Goal: Information Seeking & Learning: Find specific fact

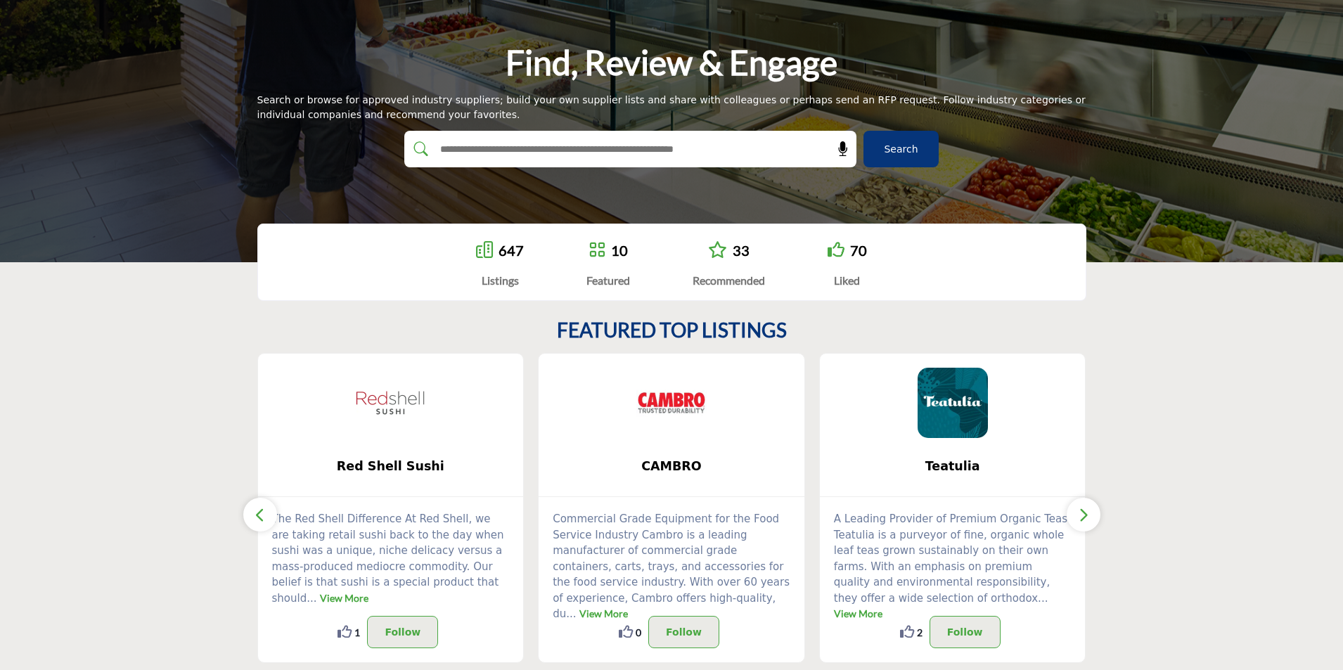
scroll to position [211, 0]
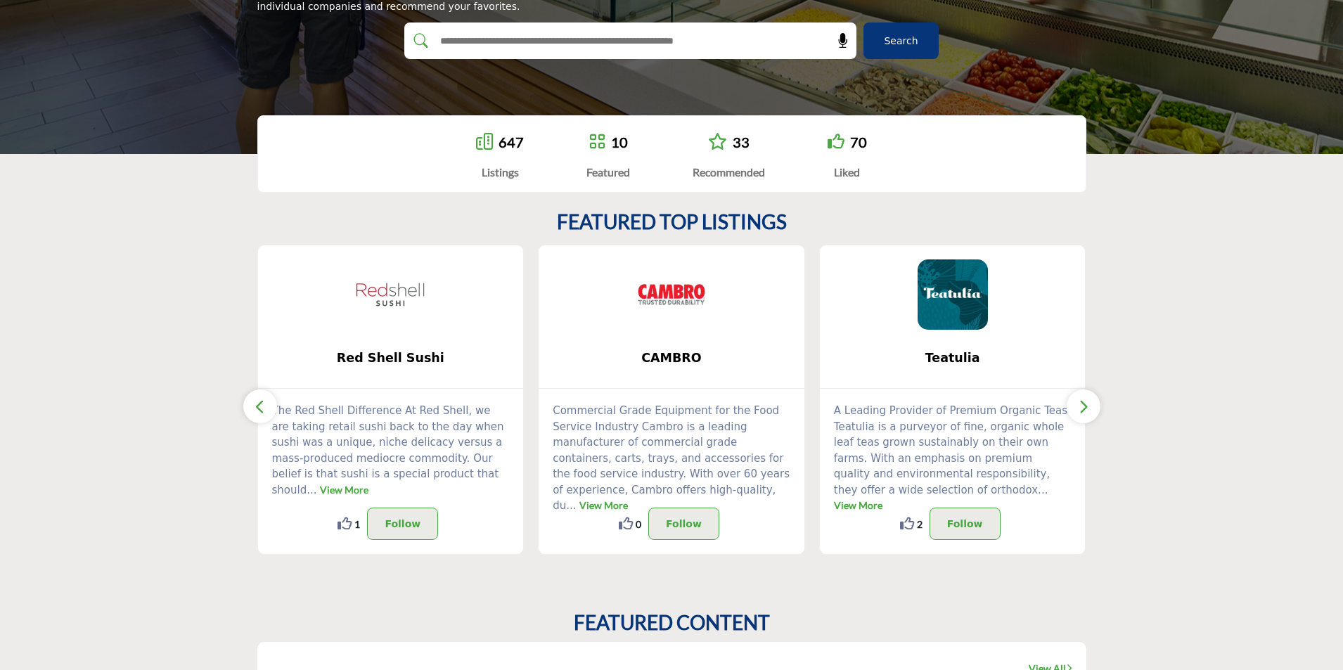
click at [1087, 402] on icon "button" at bounding box center [1083, 407] width 11 height 18
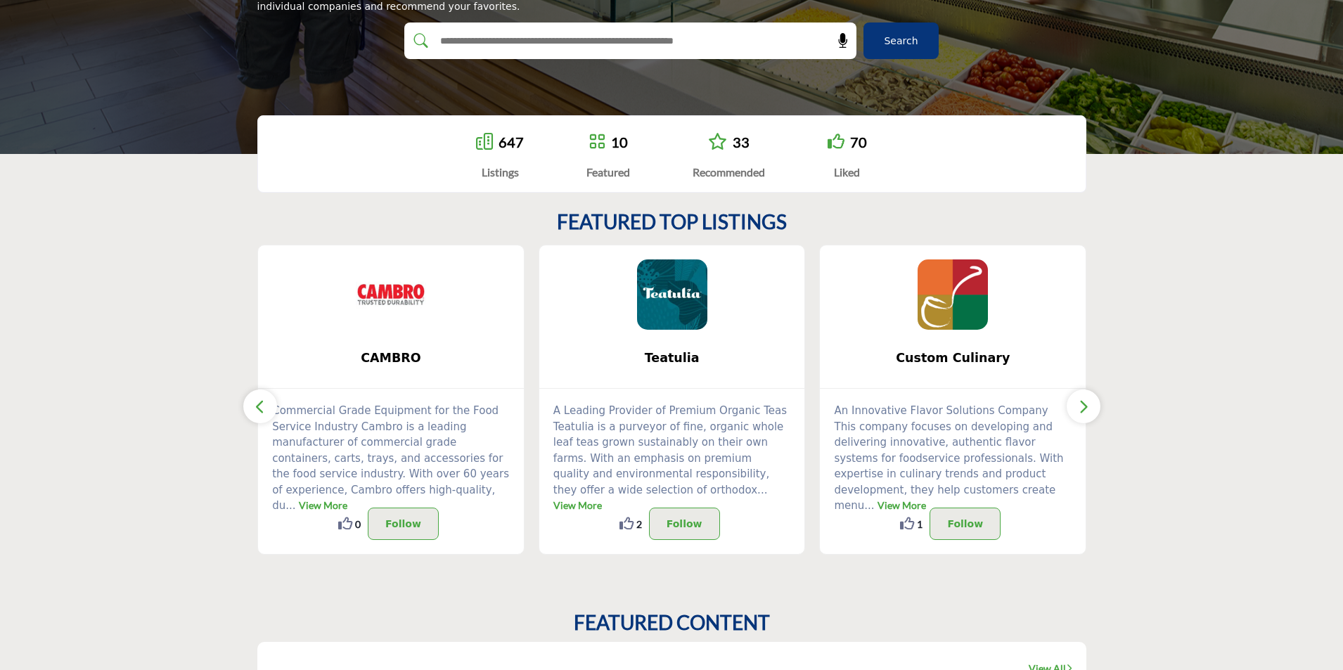
click at [1087, 402] on icon "button" at bounding box center [1083, 407] width 11 height 18
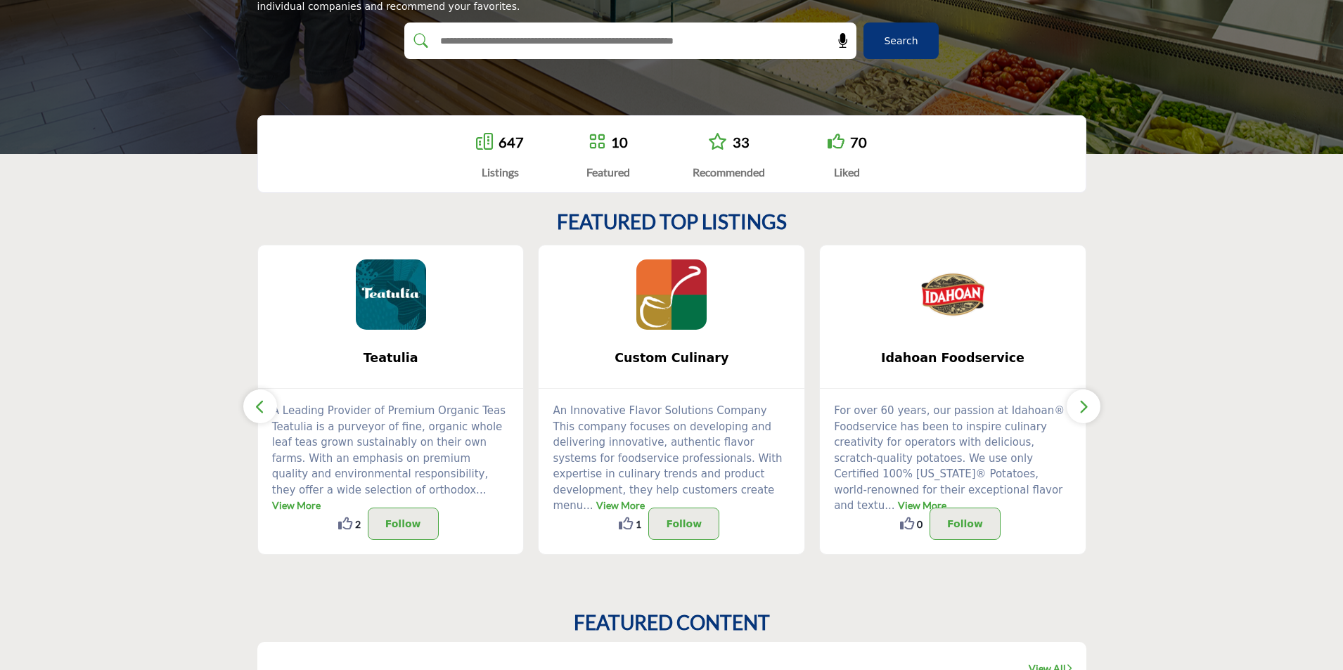
click at [1087, 402] on icon "button" at bounding box center [1083, 407] width 11 height 18
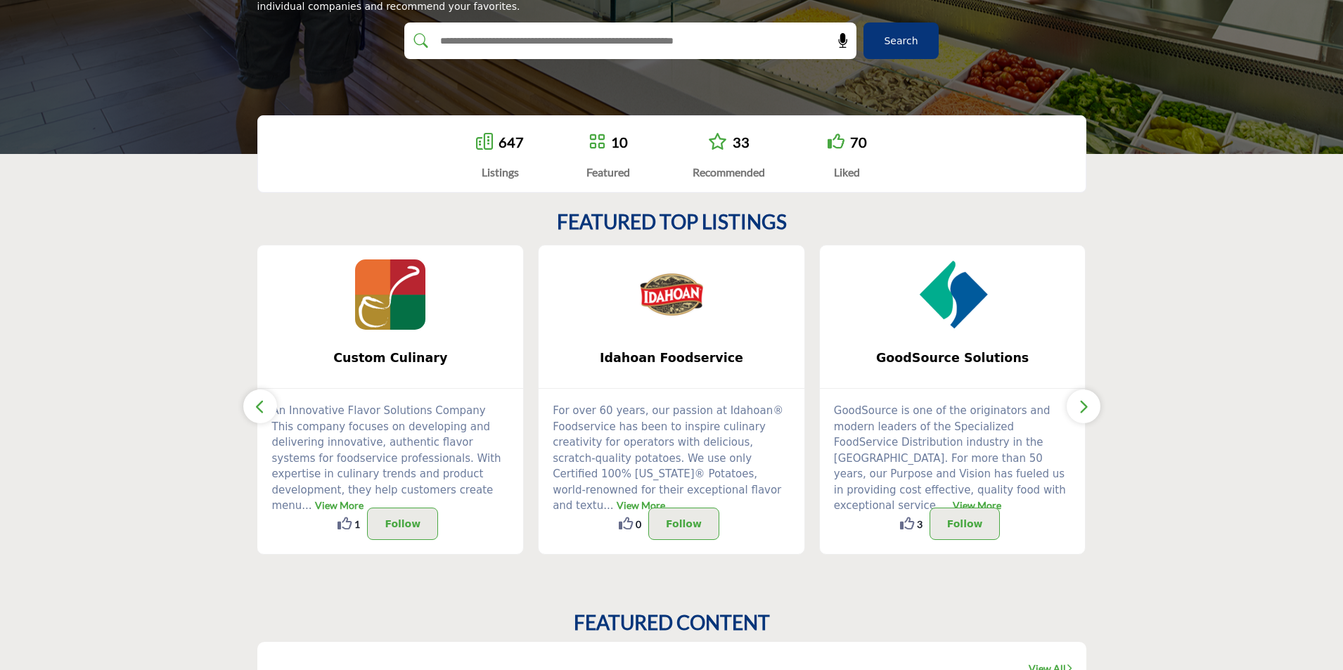
click at [1087, 402] on icon "button" at bounding box center [1083, 407] width 11 height 18
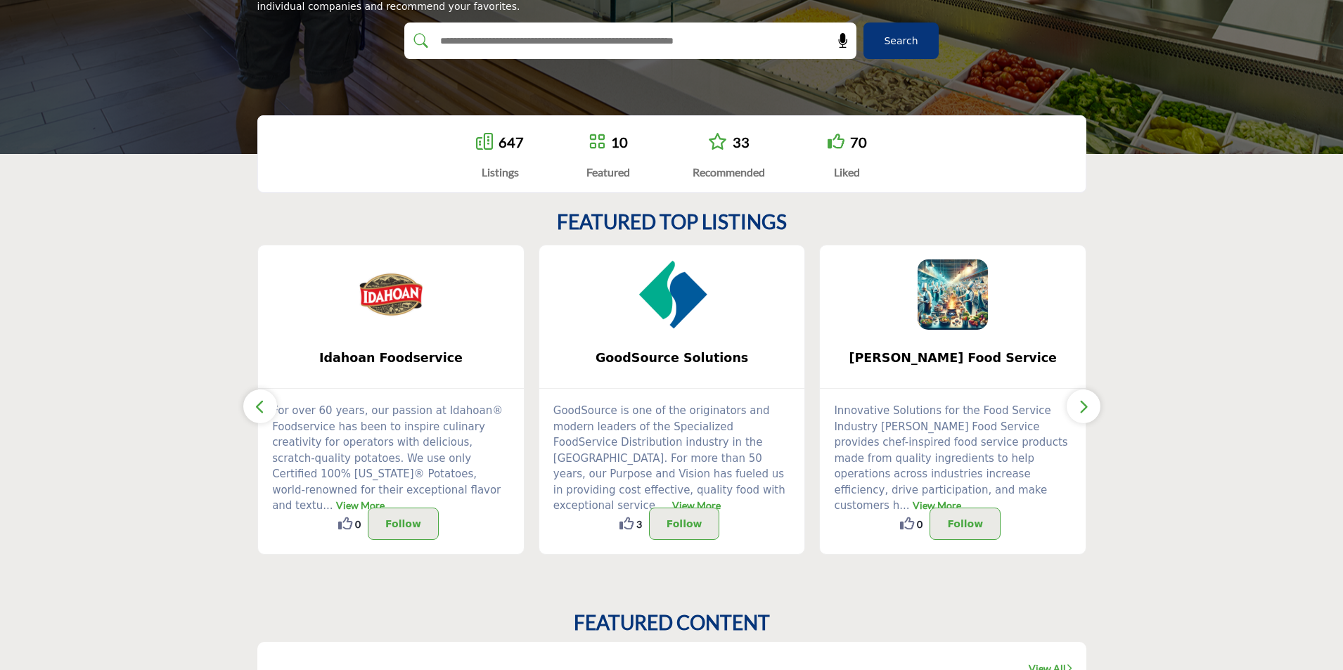
click at [1087, 402] on icon "button" at bounding box center [1083, 407] width 11 height 18
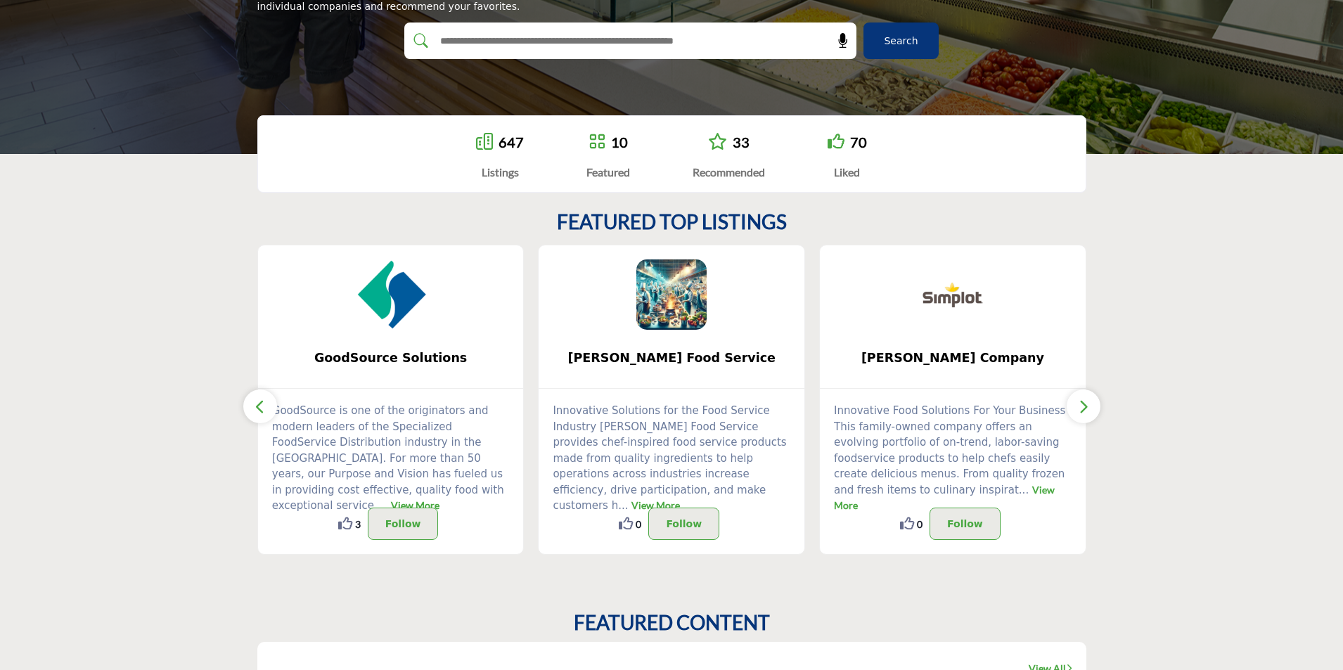
click at [1087, 402] on icon "button" at bounding box center [1083, 407] width 11 height 18
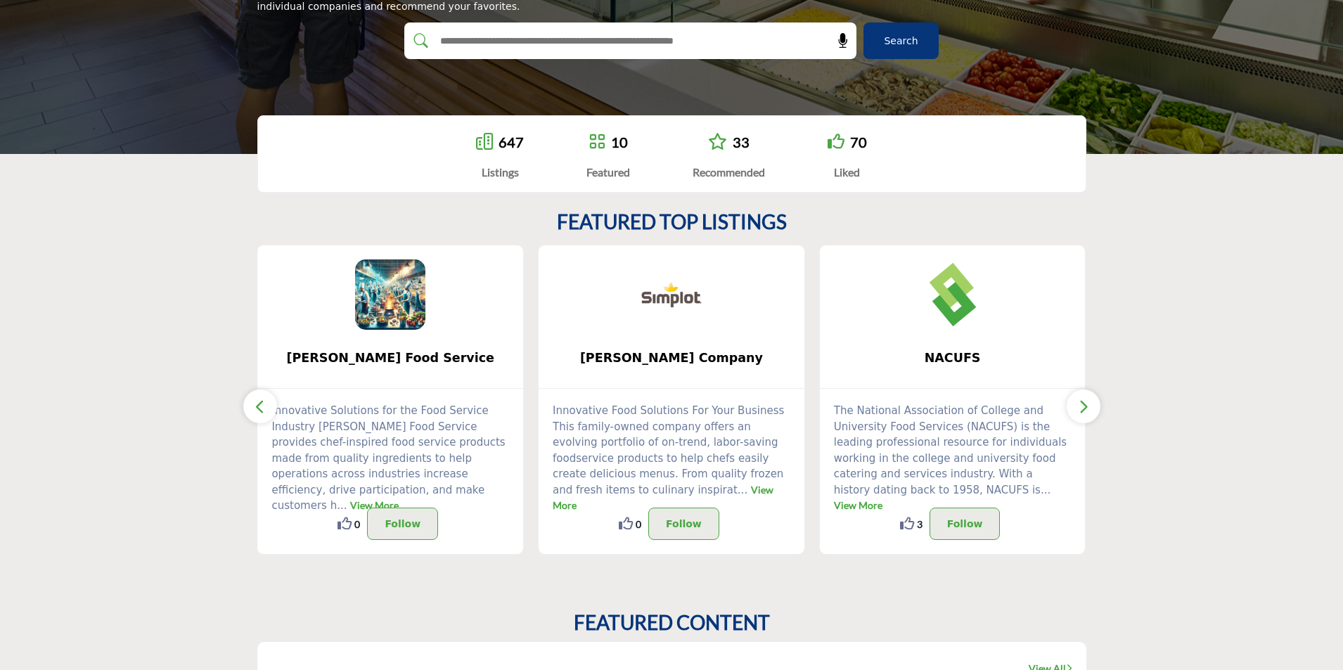
click at [1087, 402] on icon "button" at bounding box center [1083, 407] width 11 height 18
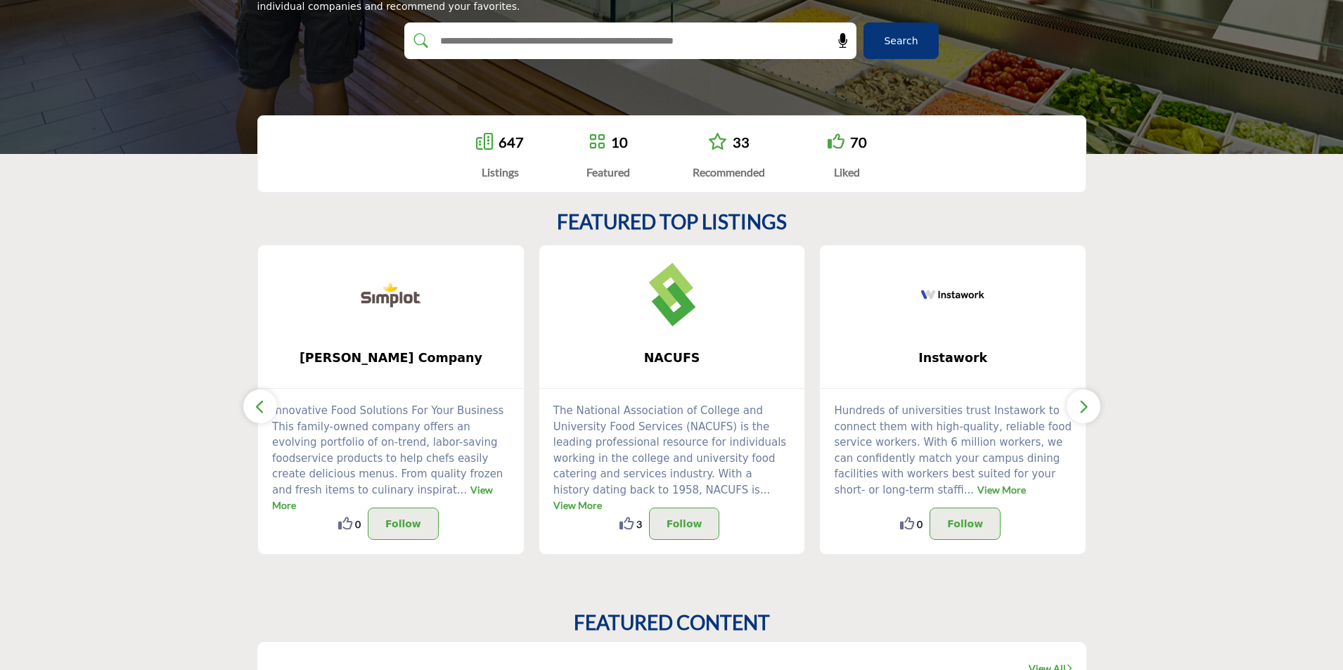
click at [1087, 402] on icon "button" at bounding box center [1083, 407] width 11 height 18
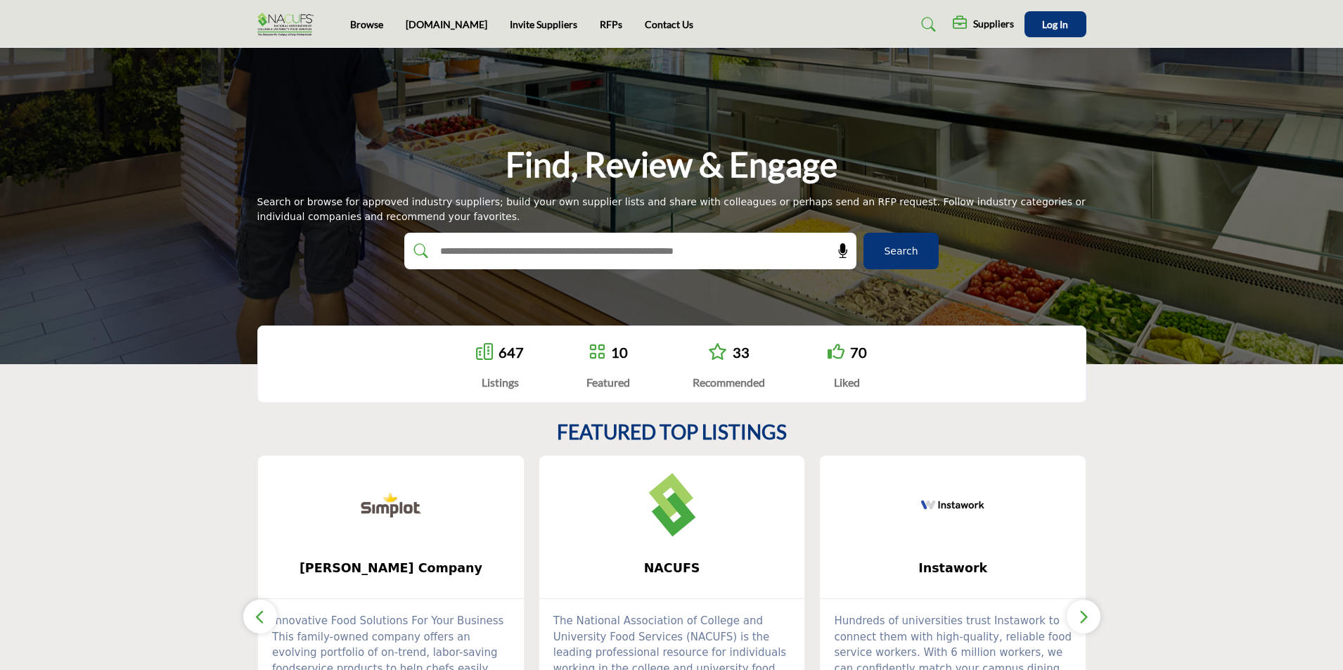
scroll to position [0, 0]
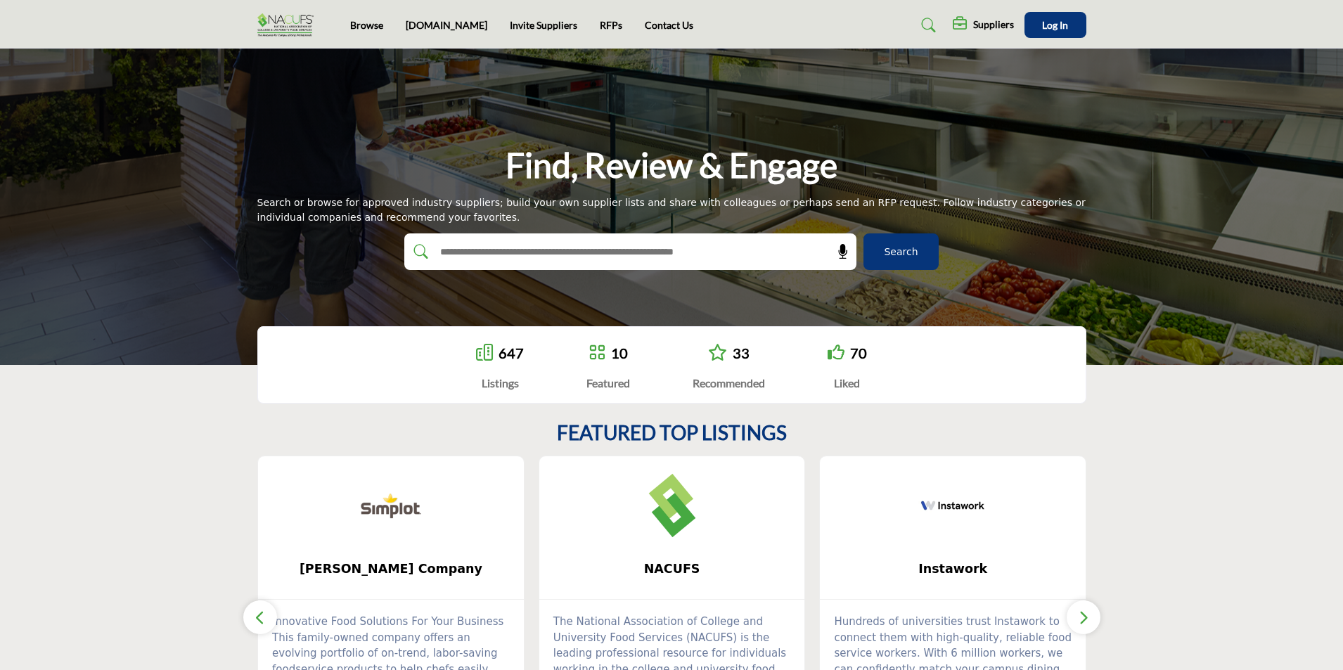
click at [570, 255] on input "text" at bounding box center [601, 251] width 336 height 21
type input "**********"
click at [864, 234] on button "Search" at bounding box center [901, 252] width 75 height 37
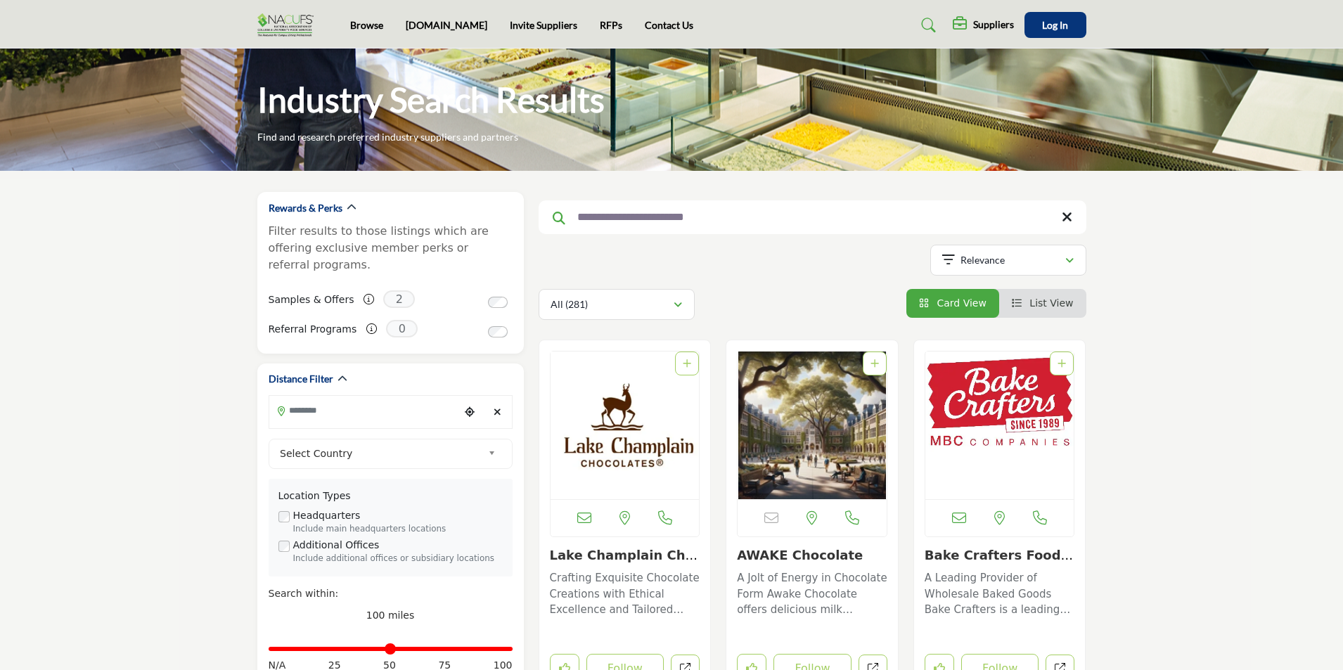
drag, startPoint x: 655, startPoint y: 219, endPoint x: 518, endPoint y: 212, distance: 136.6
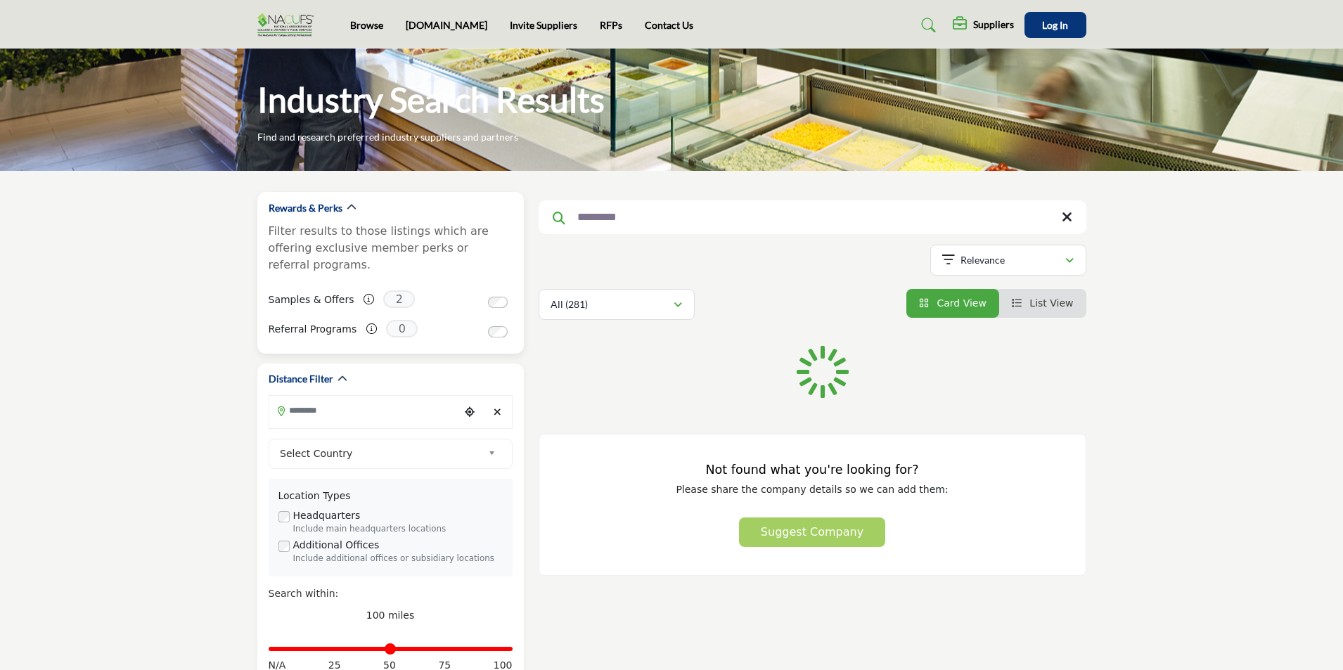
type input "*********"
